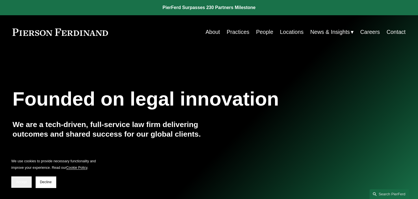
click at [16, 180] on button "Accept" at bounding box center [21, 182] width 20 height 11
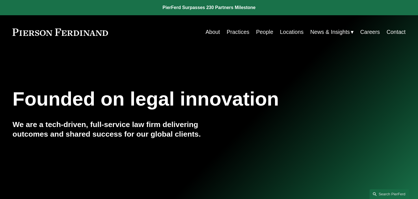
click at [265, 34] on link "People" at bounding box center [264, 32] width 17 height 11
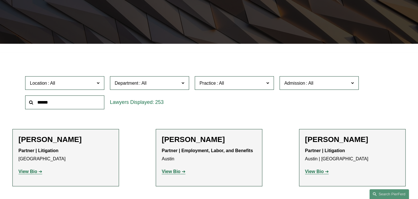
scroll to position [131, 0]
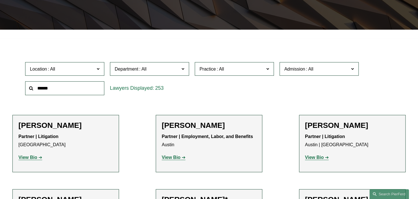
click at [146, 66] on span "Department" at bounding box center [147, 69] width 65 height 8
click at [154, 70] on span "Department" at bounding box center [147, 69] width 65 height 8
click at [0, 0] on link "Intellectual Property" at bounding box center [0, 0] width 0 height 0
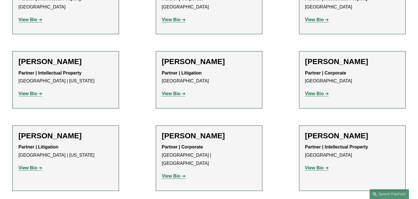
scroll to position [365, 0]
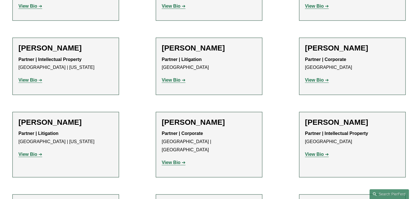
click at [36, 76] on p "View Bio" at bounding box center [65, 80] width 95 height 8
click at [36, 78] on strong "View Bio" at bounding box center [27, 80] width 19 height 5
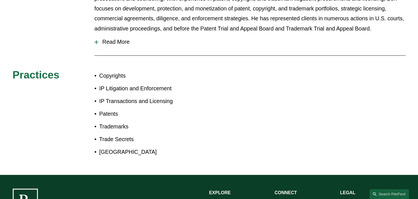
scroll to position [287, 0]
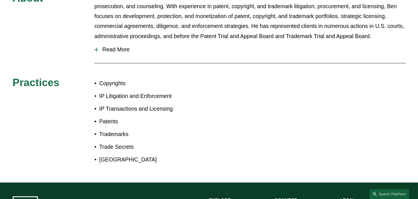
click at [117, 52] on span "Read More" at bounding box center [251, 49] width 307 height 7
